Goal: Task Accomplishment & Management: Complete application form

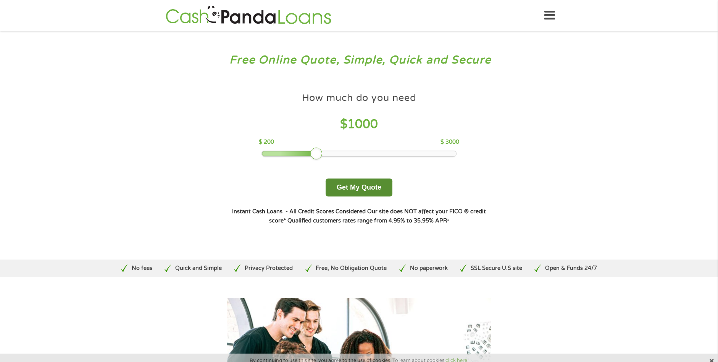
click at [343, 186] on button "Get My Quote" at bounding box center [359, 187] width 67 height 18
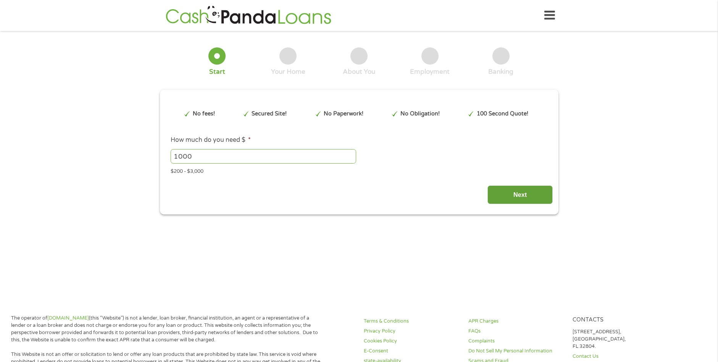
click at [490, 190] on input "Next" at bounding box center [520, 194] width 65 height 19
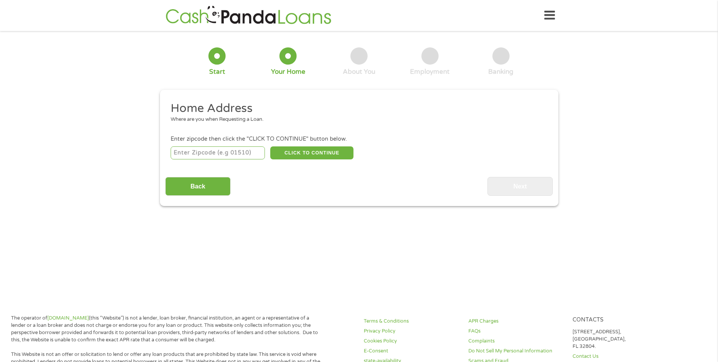
click at [220, 153] on input "number" at bounding box center [218, 152] width 94 height 13
type input "60516"
click at [175, 185] on input "Back" at bounding box center [197, 186] width 65 height 19
click at [326, 150] on button "CLICK TO CONTINUE" at bounding box center [311, 152] width 83 height 13
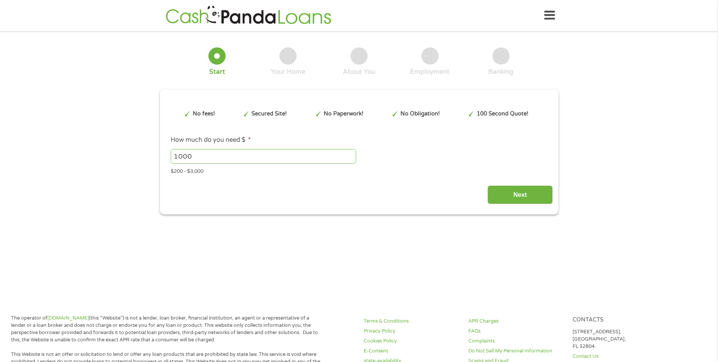
scroll to position [3, 3]
click at [526, 194] on input "Next" at bounding box center [520, 194] width 65 height 19
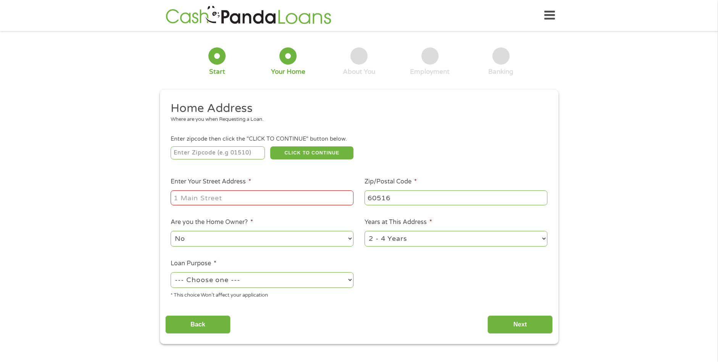
click at [212, 155] on input "number" at bounding box center [218, 152] width 94 height 13
type input "60516"
click at [239, 197] on input "Enter Your Street Address *" at bounding box center [262, 197] width 183 height 15
type input "[STREET_ADDRESS]"
click at [309, 242] on select "No Yes" at bounding box center [262, 239] width 183 height 16
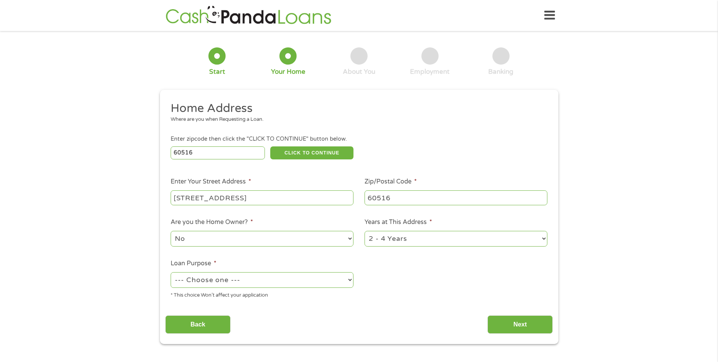
select select "yes"
click at [171, 231] on select "No Yes" at bounding box center [262, 239] width 183 height 16
click at [398, 241] on select "1 Year or less 1 - 2 Years 2 - 4 Years Over 4 Years" at bounding box center [456, 239] width 183 height 16
click at [430, 240] on select "1 Year or less 1 - 2 Years 2 - 4 Years Over 4 Years" at bounding box center [456, 239] width 183 height 16
click at [534, 235] on select "1 Year or less 1 - 2 Years 2 - 4 Years Over 4 Years" at bounding box center [456, 239] width 183 height 16
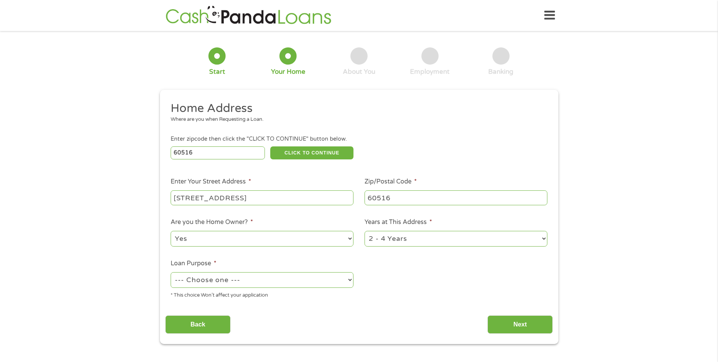
select select "60months"
click at [365, 231] on select "1 Year or less 1 - 2 Years 2 - 4 Years Over 4 Years" at bounding box center [456, 239] width 183 height 16
click at [198, 277] on select "--- Choose one --- Pay Bills Debt Consolidation Home Improvement Major Purchase…" at bounding box center [262, 280] width 183 height 16
select select "shorttermcash"
click at [171, 272] on select "--- Choose one --- Pay Bills Debt Consolidation Home Improvement Major Purchase…" at bounding box center [262, 280] width 183 height 16
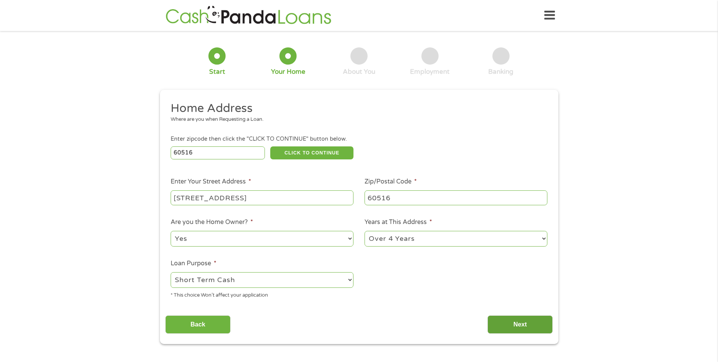
click at [525, 320] on input "Next" at bounding box center [520, 324] width 65 height 19
click at [342, 196] on input "[STREET_ADDRESS]" at bounding box center [262, 197] width 183 height 15
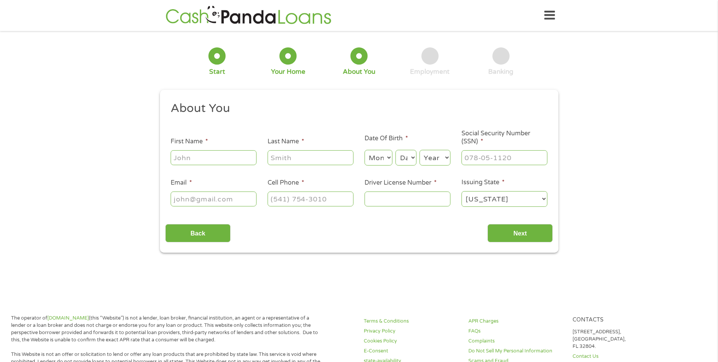
click at [202, 156] on input "First Name *" at bounding box center [214, 157] width 86 height 15
type input "[PERSON_NAME]"
select select "7"
select select "18"
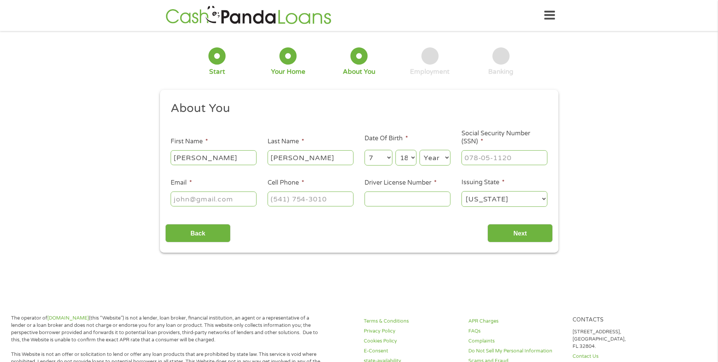
select select "1956"
type input "[EMAIL_ADDRESS][DOMAIN_NAME]"
type input "[PHONE_NUMBER]"
click at [393, 202] on input "Driver License Number *" at bounding box center [408, 198] width 86 height 15
type input "m62051056804"
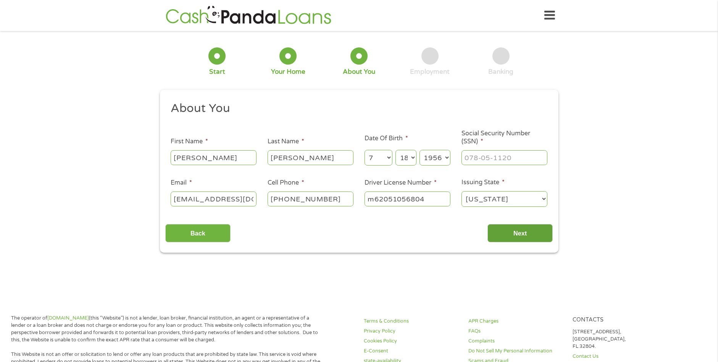
click at [526, 236] on input "Next" at bounding box center [520, 233] width 65 height 19
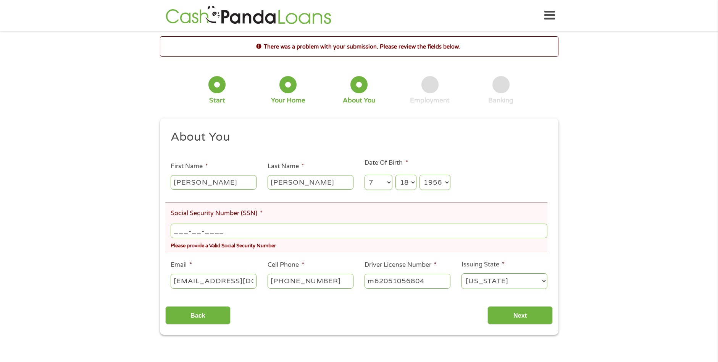
click at [218, 234] on input "___-__-____" at bounding box center [359, 230] width 376 height 15
type input "333-52-9992"
click at [518, 312] on input "Next" at bounding box center [520, 315] width 65 height 19
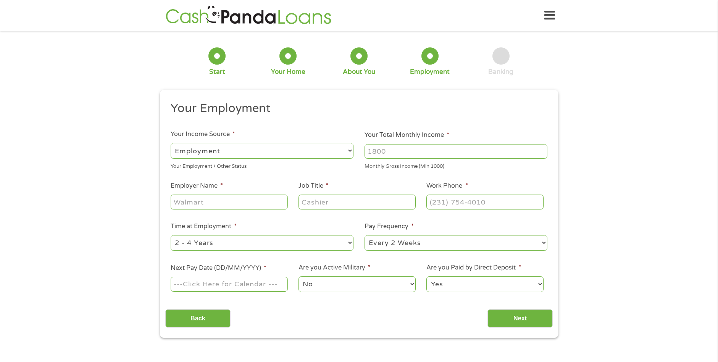
click at [282, 156] on select "--- Choose one --- Employment [DEMOGRAPHIC_DATA] Benefits" at bounding box center [262, 151] width 183 height 16
select select "benefits"
click at [171, 143] on select "--- Choose one --- Employment [DEMOGRAPHIC_DATA] Benefits" at bounding box center [262, 151] width 183 height 16
type input "Other"
type input "[PHONE_NUMBER]"
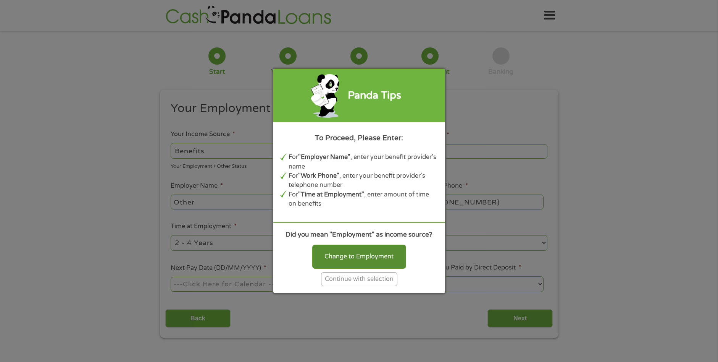
click at [341, 256] on div "Change to Employment" at bounding box center [359, 256] width 94 height 24
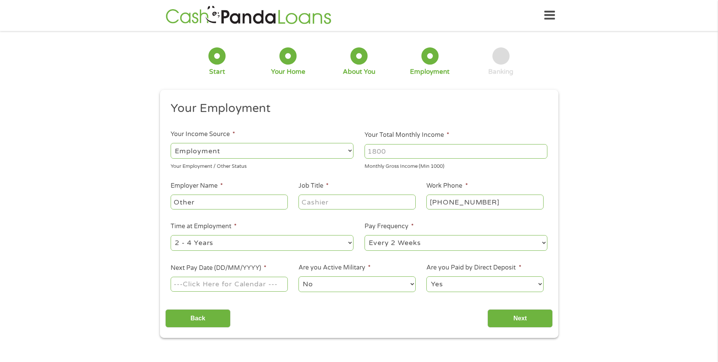
click at [336, 150] on select "--- Choose one --- Employment [DEMOGRAPHIC_DATA] Benefits" at bounding box center [262, 151] width 183 height 16
click at [171, 143] on select "--- Choose one --- Employment [DEMOGRAPHIC_DATA] Benefits" at bounding box center [262, 151] width 183 height 16
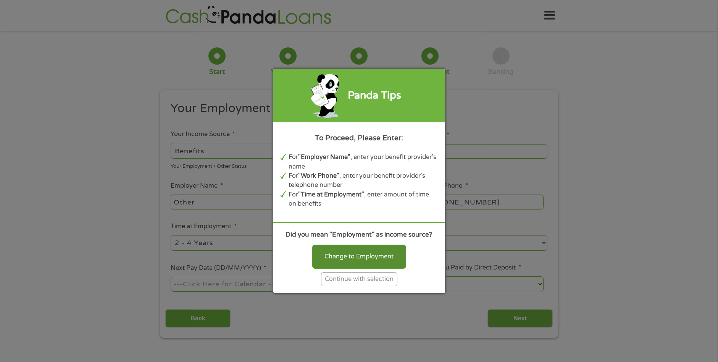
click at [338, 253] on div "Change to Employment" at bounding box center [359, 256] width 94 height 24
select select "fullTime"
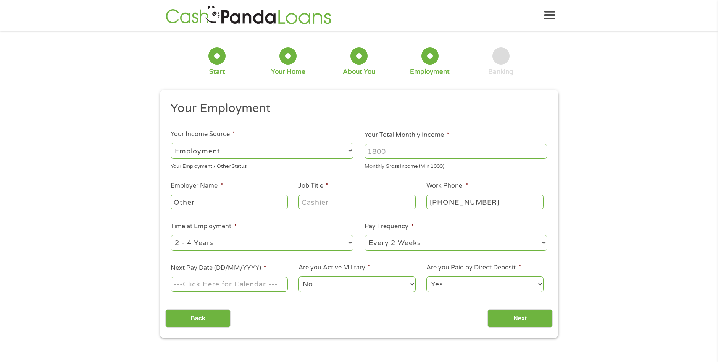
drag, startPoint x: 423, startPoint y: 151, endPoint x: 341, endPoint y: 157, distance: 83.1
click at [341, 157] on ul "Your Employment Your Income Source * --- Choose one --- Employment [DEMOGRAPHIC…" at bounding box center [359, 200] width 388 height 198
type input "3000"
drag, startPoint x: 204, startPoint y: 304, endPoint x: 202, endPoint y: 312, distance: 8.6
click at [204, 307] on div "Back Next" at bounding box center [359, 315] width 388 height 24
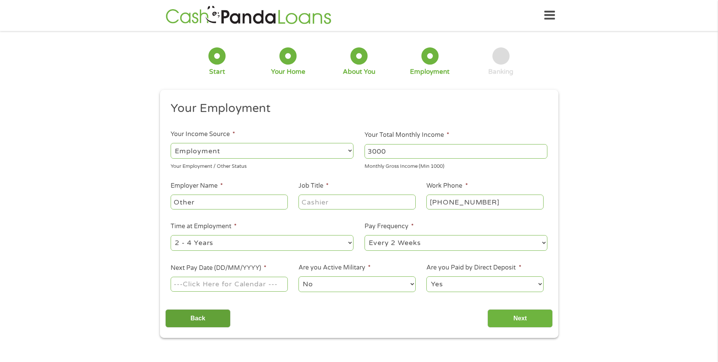
click at [202, 313] on input "Back" at bounding box center [197, 318] width 65 height 19
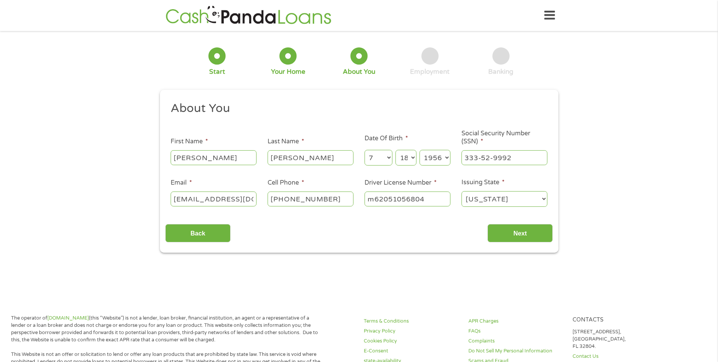
click at [249, 197] on input "[EMAIL_ADDRESS][DOMAIN_NAME]" at bounding box center [214, 198] width 86 height 15
type input "."
click at [249, 197] on input "." at bounding box center [214, 198] width 86 height 15
click at [218, 195] on input "Email *" at bounding box center [214, 198] width 86 height 15
type input "[EMAIL_ADDRESS][DOMAIN_NAME]"
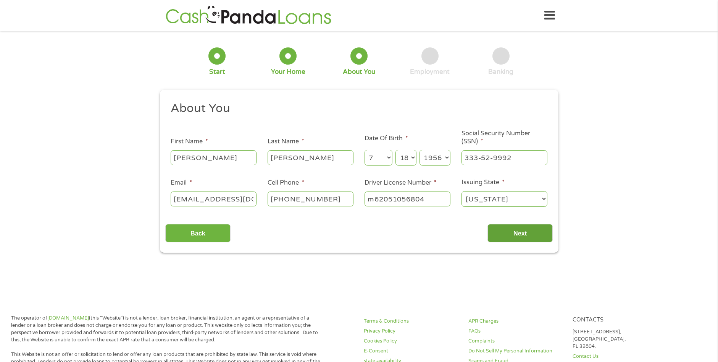
click at [510, 239] on input "Next" at bounding box center [520, 233] width 65 height 19
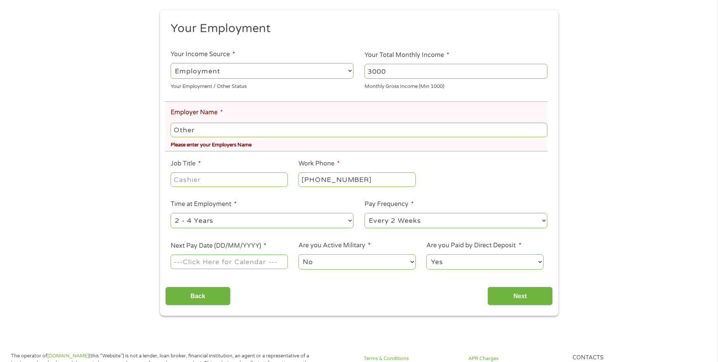
scroll to position [115, 0]
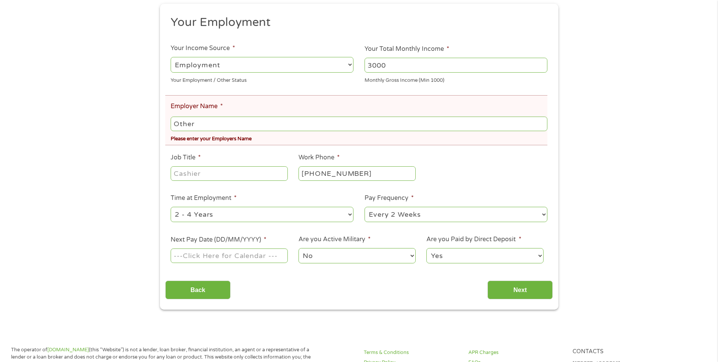
click at [199, 119] on input "Other" at bounding box center [359, 123] width 376 height 15
type input "O"
type input "social security"
click at [178, 175] on input "Job Title *" at bounding box center [229, 173] width 117 height 15
click at [200, 177] on input "Job Title *" at bounding box center [229, 173] width 117 height 15
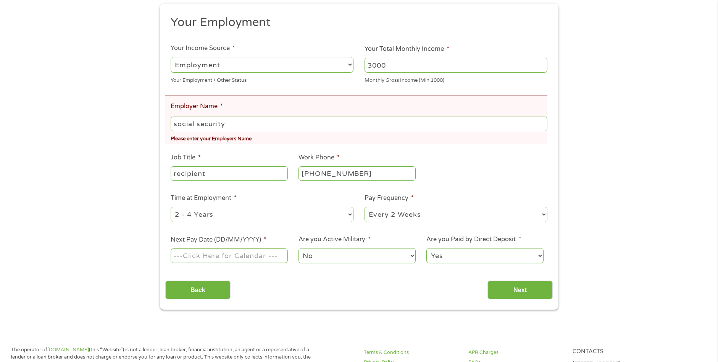
type input "recipient"
click at [294, 218] on select "--- Choose one --- 1 Year or less 1 - 2 Years 2 - 4 Years Over 4 Years" at bounding box center [262, 215] width 183 height 16
select select "60months"
click at [171, 207] on select "--- Choose one --- 1 Year or less 1 - 2 Years 2 - 4 Years Over 4 Years" at bounding box center [262, 215] width 183 height 16
click at [406, 218] on select "--- Choose one --- Every 2 Weeks Every Week Monthly Semi-Monthly" at bounding box center [456, 215] width 183 height 16
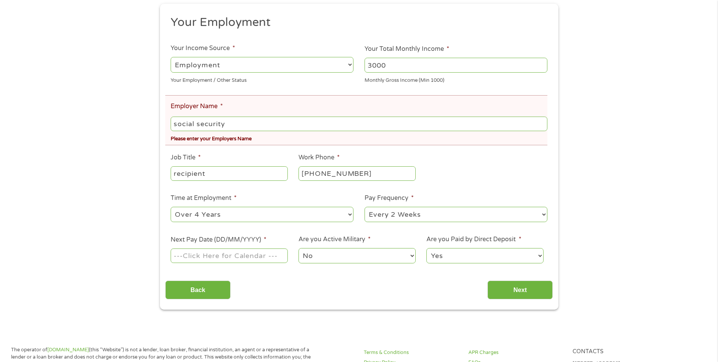
select select "monthly"
click at [365, 207] on select "--- Choose one --- Every 2 Weeks Every Week Monthly Semi-Monthly" at bounding box center [456, 215] width 183 height 16
click at [270, 258] on input "Next Pay Date (DD/MM/YYYY) *" at bounding box center [229, 255] width 117 height 15
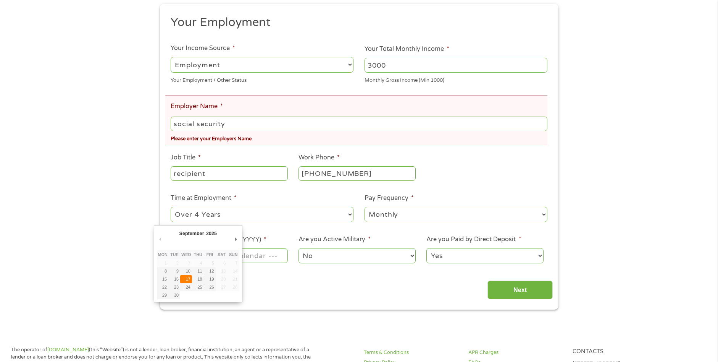
type input "[DATE]"
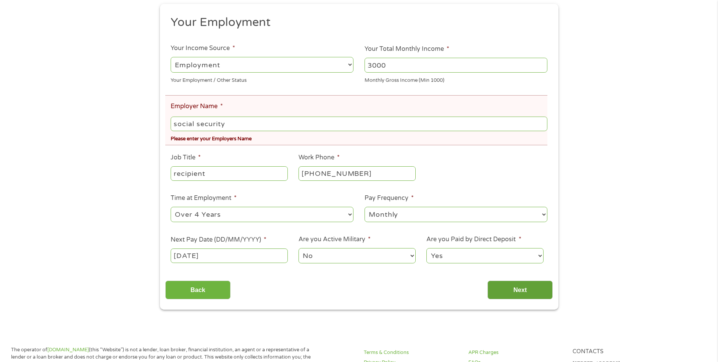
click at [509, 290] on input "Next" at bounding box center [520, 289] width 65 height 19
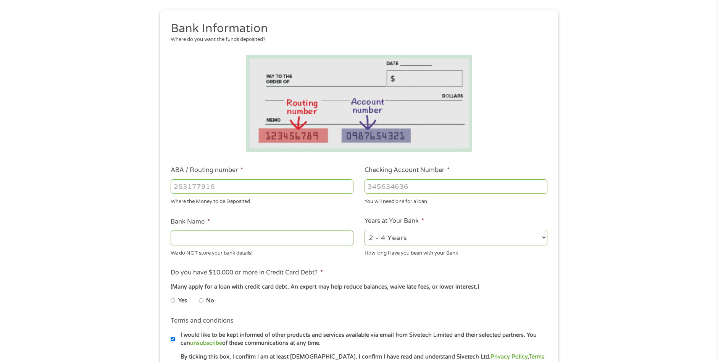
scroll to position [3, 3]
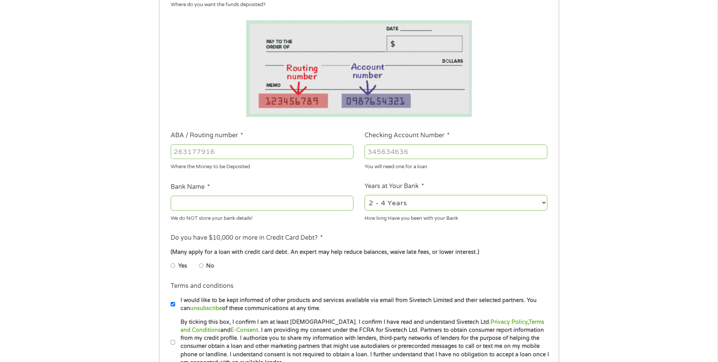
click at [218, 152] on input "ABA / Routing number *" at bounding box center [262, 151] width 183 height 15
type input "071000013"
type input "JPMORGAN CHASE BANK NA"
type input "071000013"
click at [412, 152] on input "Checking Account Number *" at bounding box center [456, 151] width 183 height 15
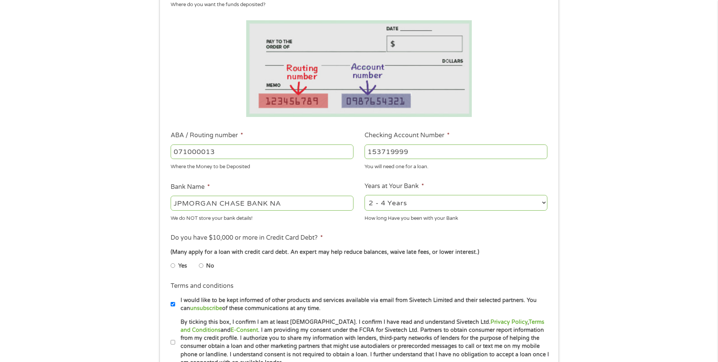
scroll to position [153, 0]
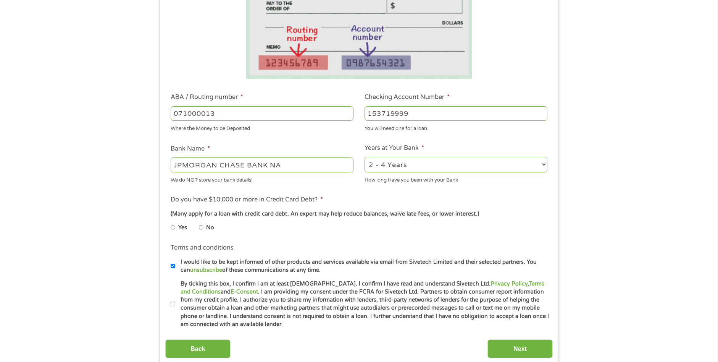
type input "153719999"
click at [388, 168] on select "2 - 4 Years 6 - 12 Months 1 - 2 Years Over 4 Years" at bounding box center [456, 165] width 183 height 16
select select "60months"
click at [365, 157] on select "2 - 4 Years 6 - 12 Months 1 - 2 Years Over 4 Years" at bounding box center [456, 165] width 183 height 16
click at [199, 228] on input "No" at bounding box center [201, 227] width 5 height 12
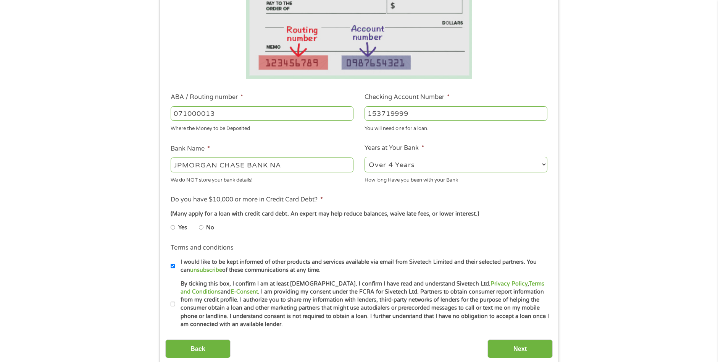
radio input "true"
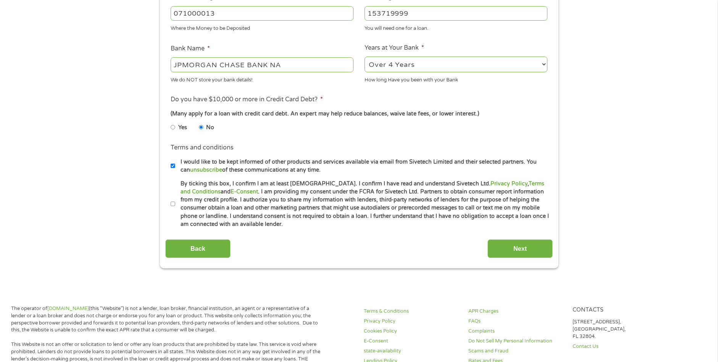
scroll to position [267, 0]
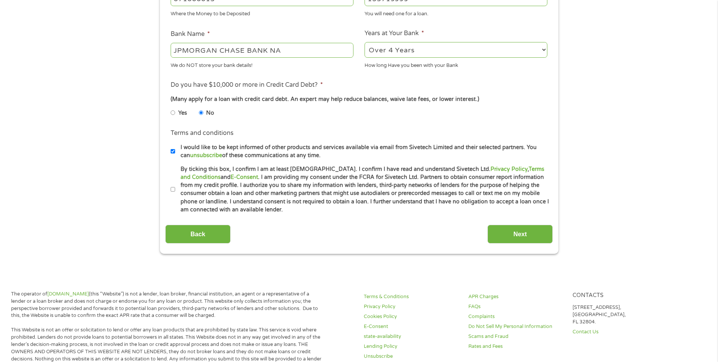
click at [175, 189] on label "By ticking this box, I confirm I am at least [DEMOGRAPHIC_DATA]. I confirm I ha…" at bounding box center [362, 189] width 375 height 49
click at [175, 189] on input "By ticking this box, I confirm I am at least [DEMOGRAPHIC_DATA]. I confirm I ha…" at bounding box center [173, 189] width 5 height 12
checkbox input "true"
click at [514, 234] on input "Next" at bounding box center [520, 234] width 65 height 19
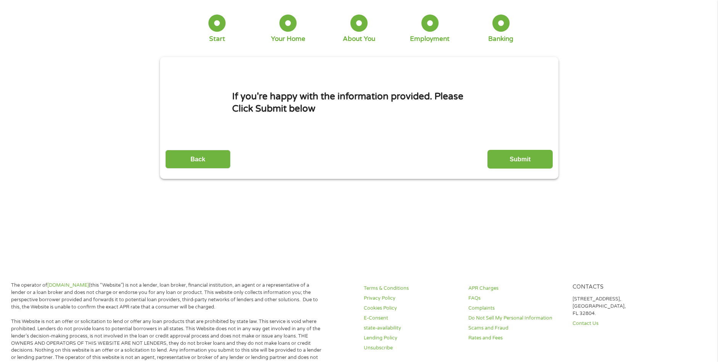
scroll to position [0, 0]
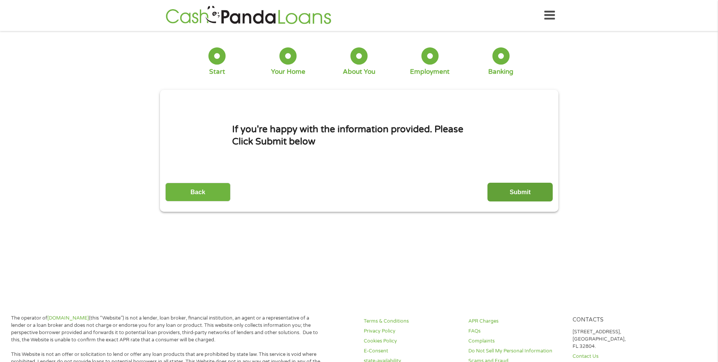
click at [515, 190] on input "Submit" at bounding box center [520, 192] width 65 height 19
